Goal: Transaction & Acquisition: Purchase product/service

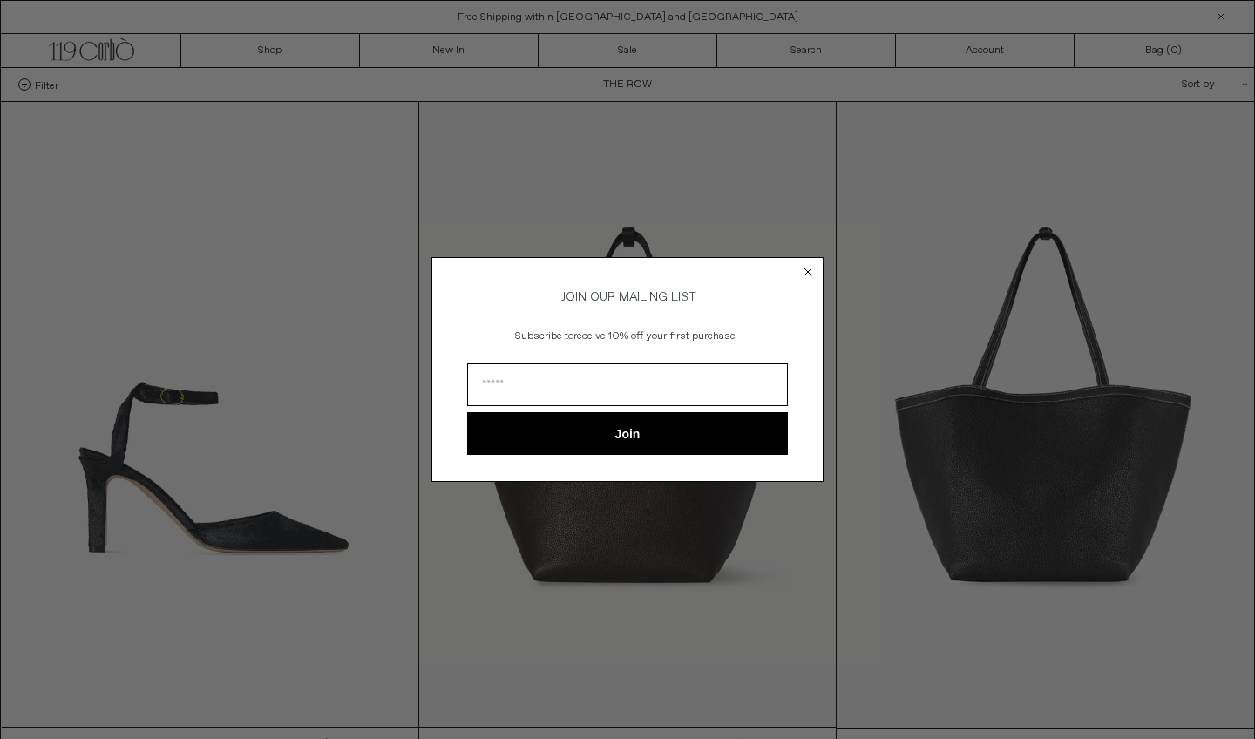
click at [806, 268] on icon "Close dialog" at bounding box center [808, 271] width 7 height 7
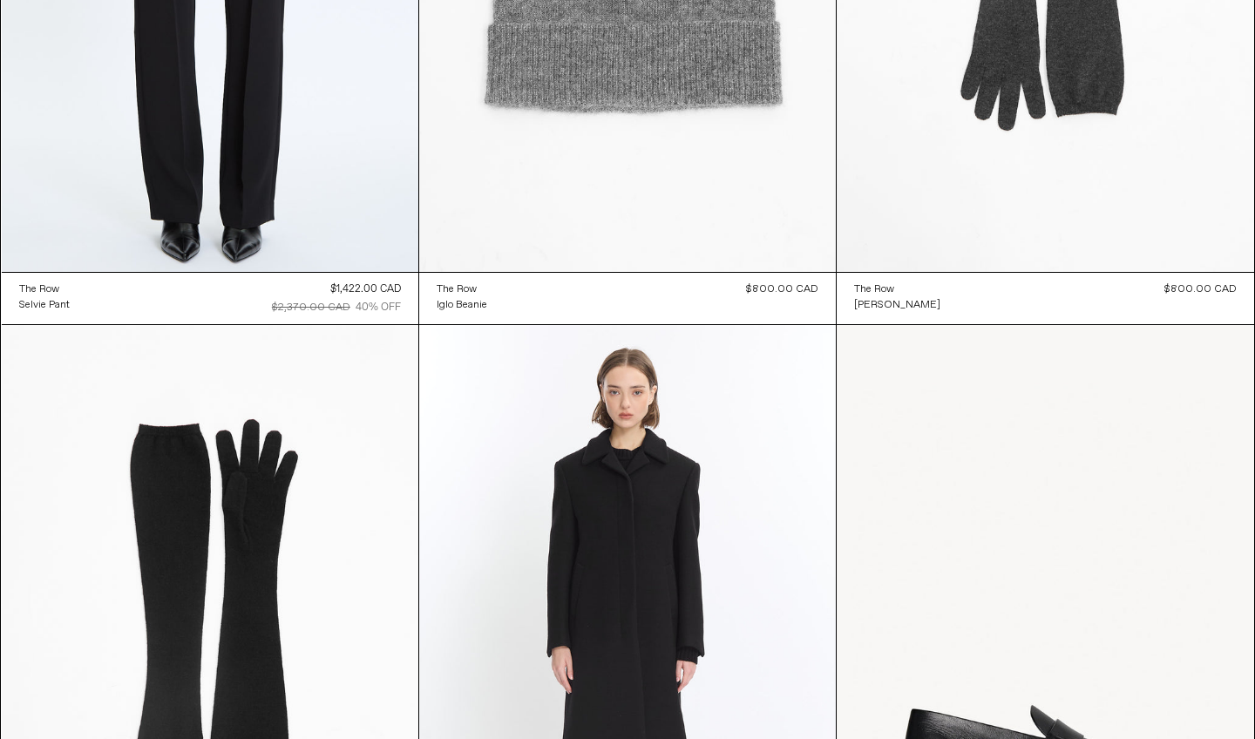
scroll to position [18391, 0]
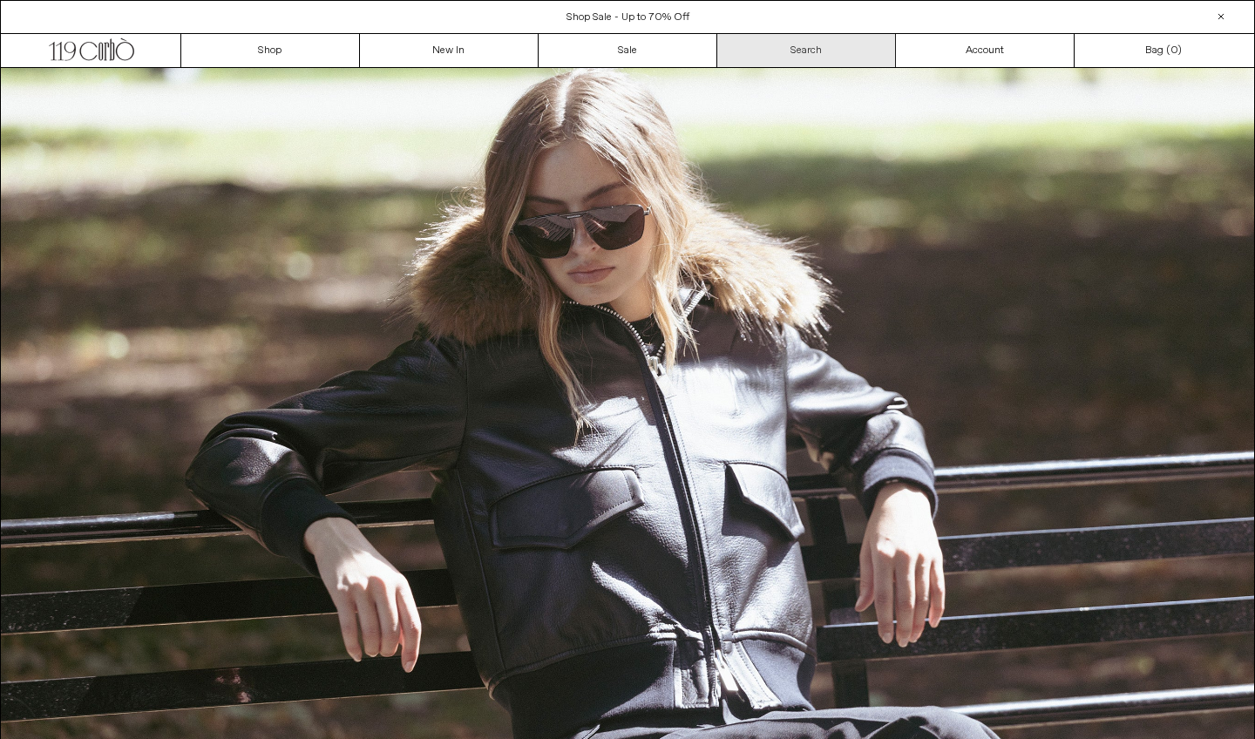
click at [840, 56] on link "Search" at bounding box center [806, 50] width 179 height 33
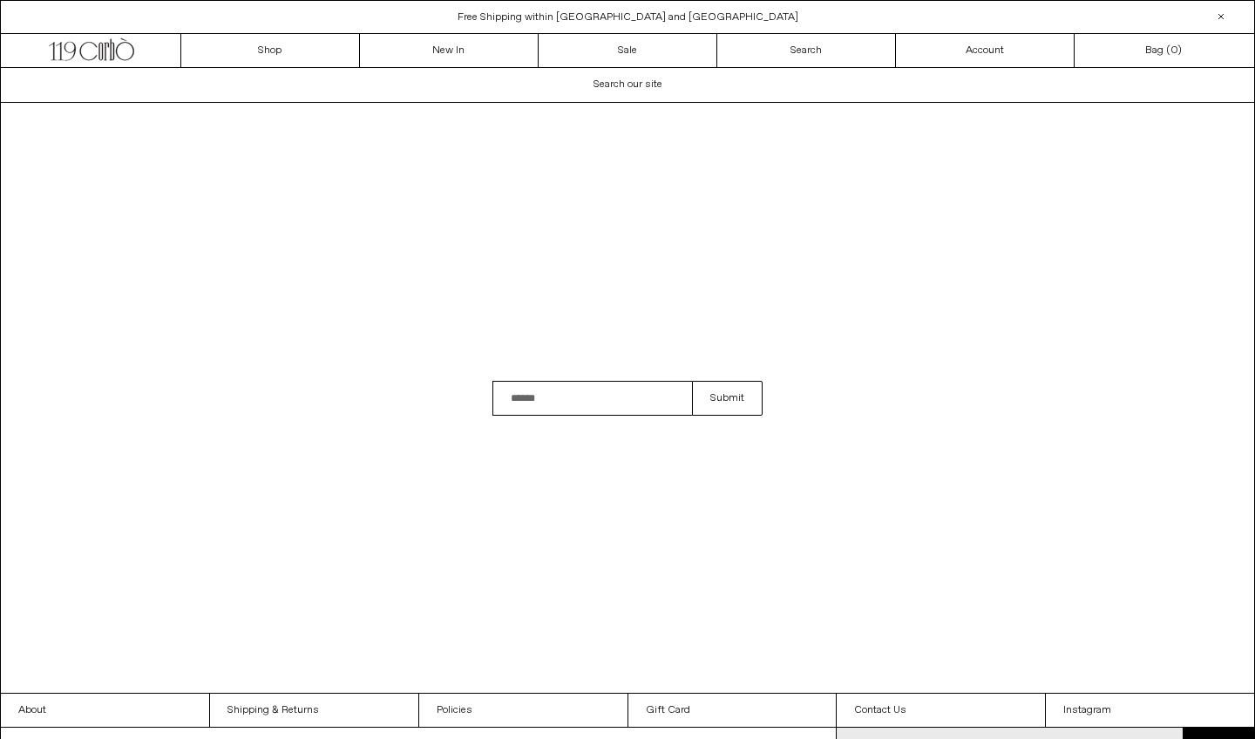
click at [537, 395] on input "Search" at bounding box center [592, 398] width 200 height 35
type input "********"
click at [727, 398] on button "Submit" at bounding box center [727, 398] width 71 height 35
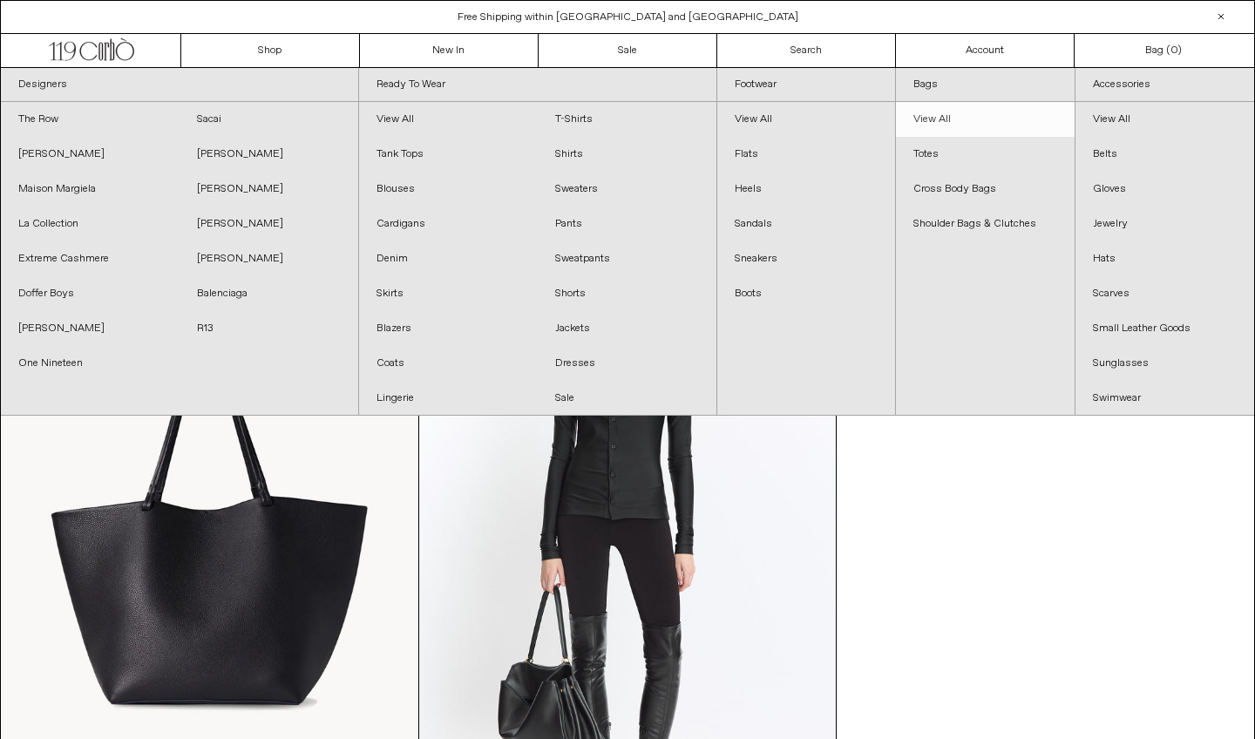
click at [934, 118] on link "View All" at bounding box center [985, 119] width 179 height 35
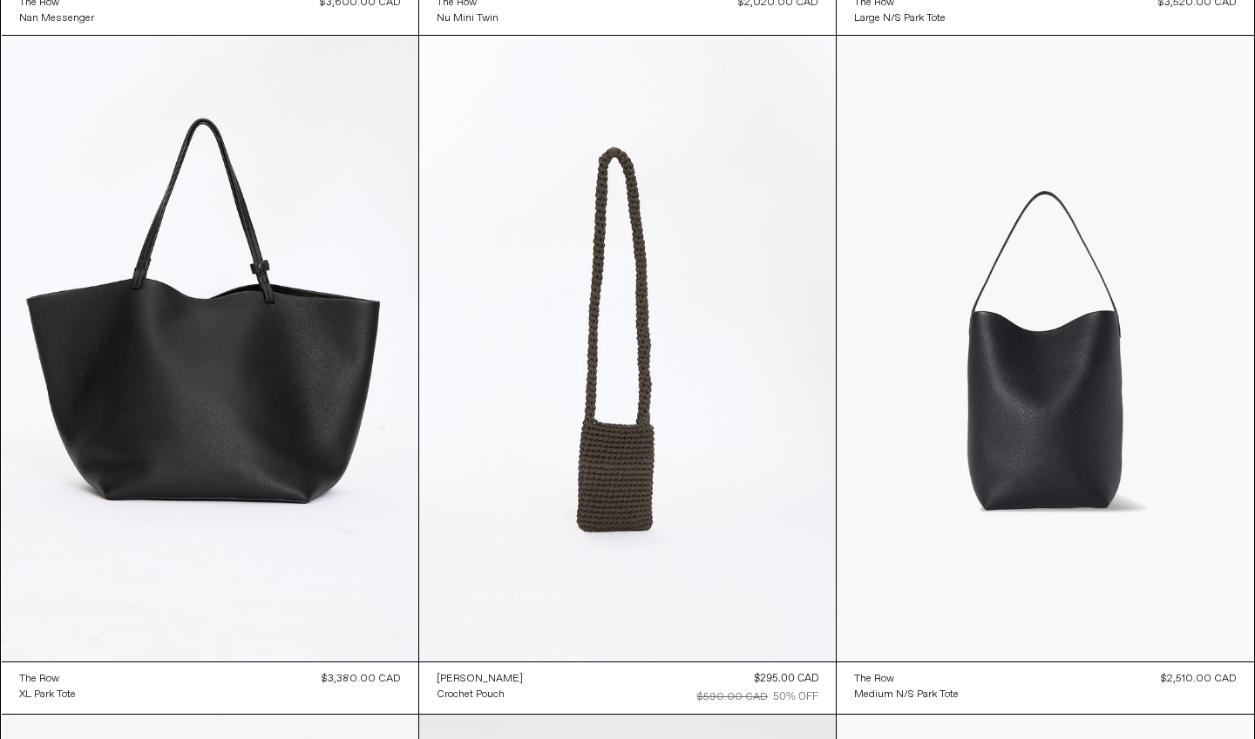
scroll to position [2695, 0]
